Goal: Task Accomplishment & Management: Manage account settings

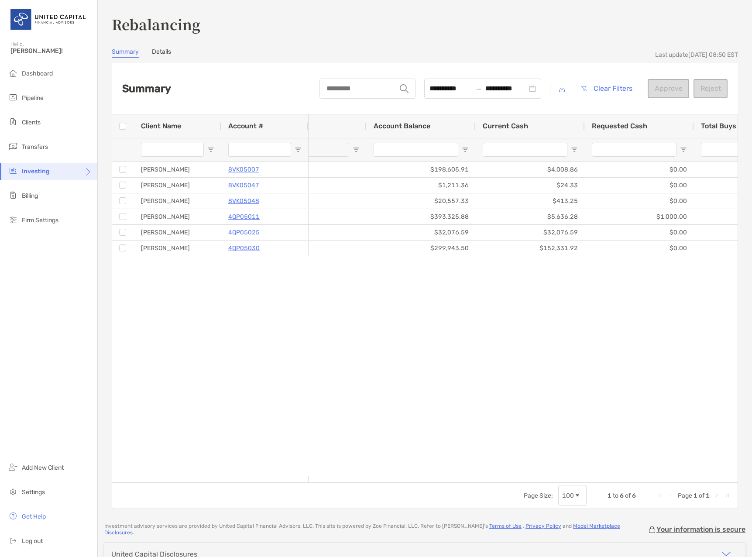
scroll to position [0, 271]
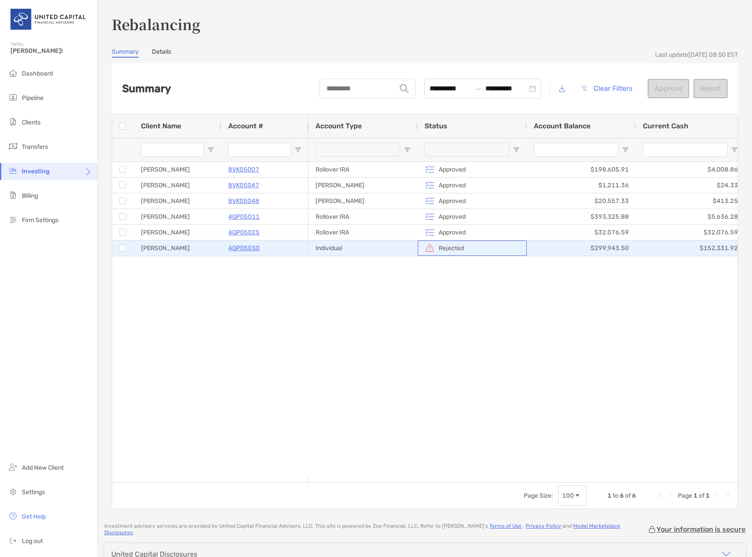
click at [432, 249] on img at bounding box center [430, 248] width 10 height 10
click at [246, 248] on p "4QP05030" at bounding box center [243, 248] width 31 height 11
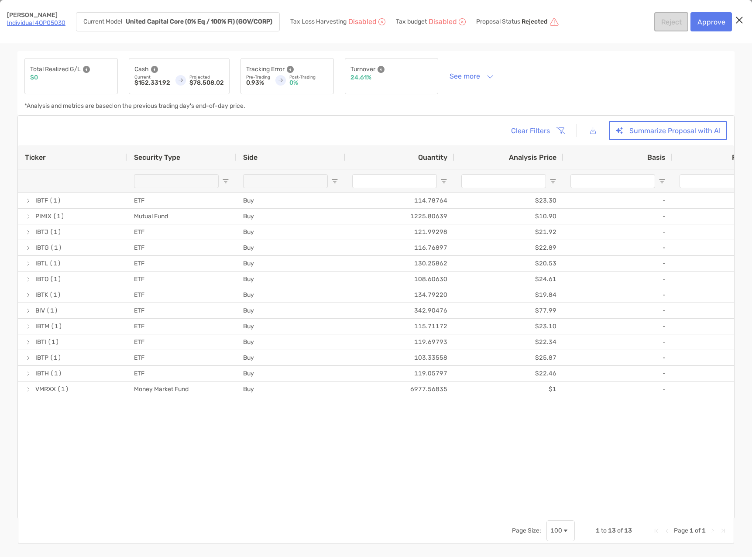
click at [37, 22] on link "Individual 4QP05030" at bounding box center [36, 22] width 58 height 7
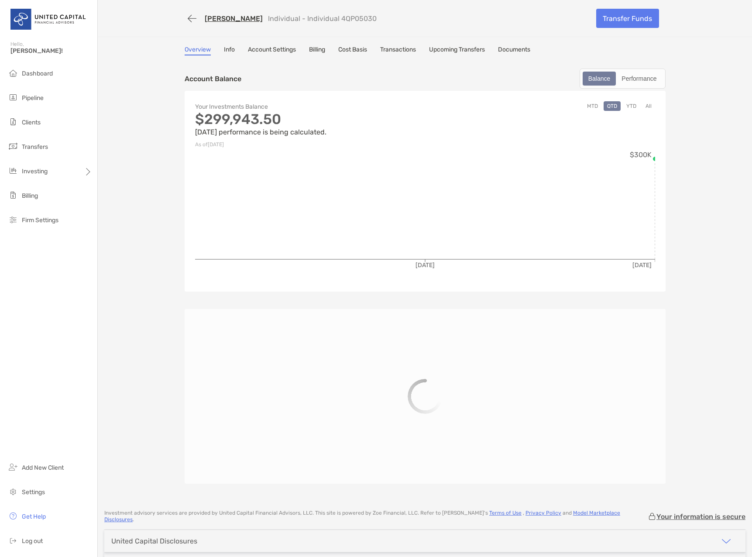
click at [271, 49] on link "Account Settings" at bounding box center [272, 51] width 48 height 10
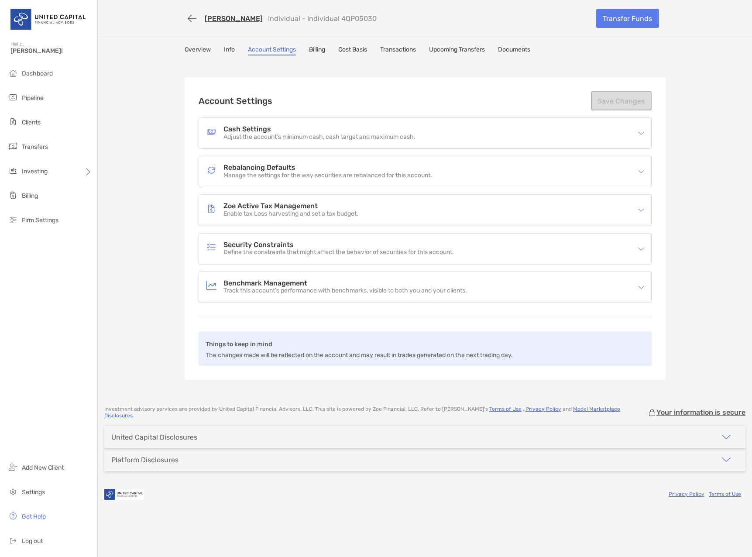
click at [278, 170] on h4 "Rebalancing Defaults" at bounding box center [327, 167] width 209 height 7
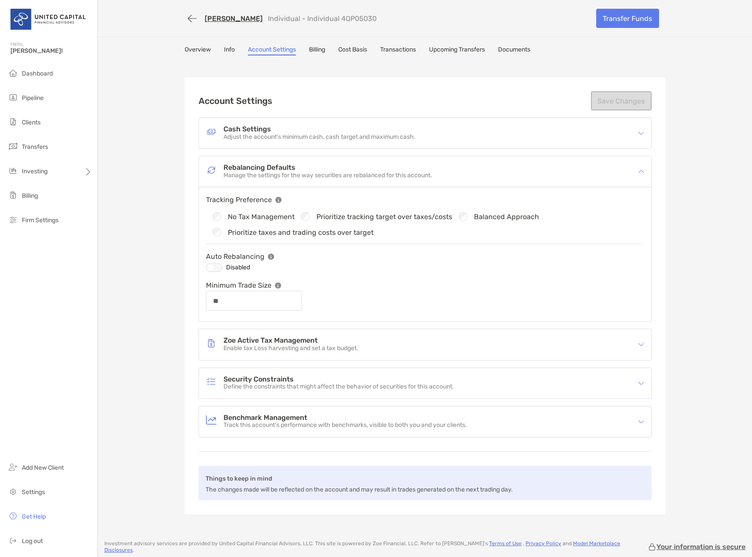
click at [193, 49] on link "Overview" at bounding box center [198, 51] width 26 height 10
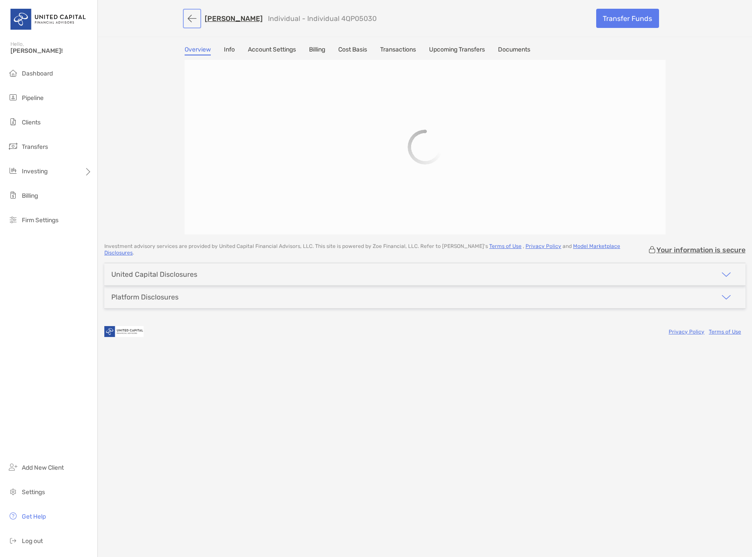
click at [188, 14] on button "button" at bounding box center [192, 18] width 15 height 16
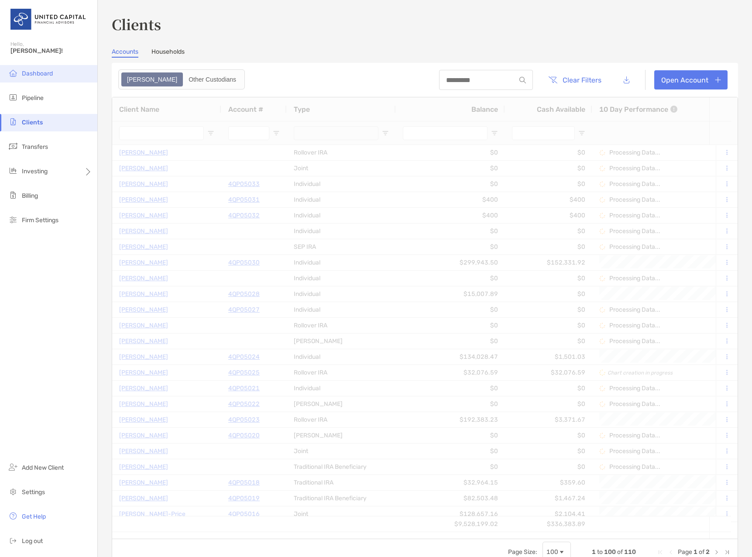
type input "*******"
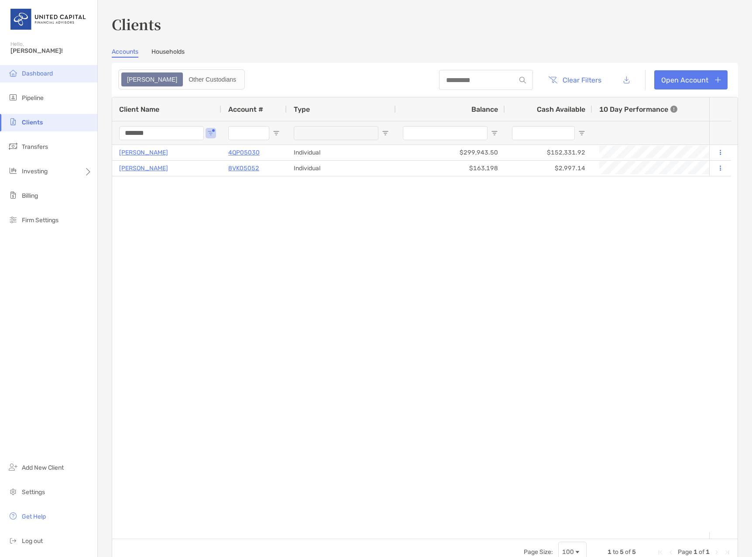
click at [32, 68] on li "Dashboard" at bounding box center [48, 73] width 97 height 17
